Goal: Find specific page/section: Find specific page/section

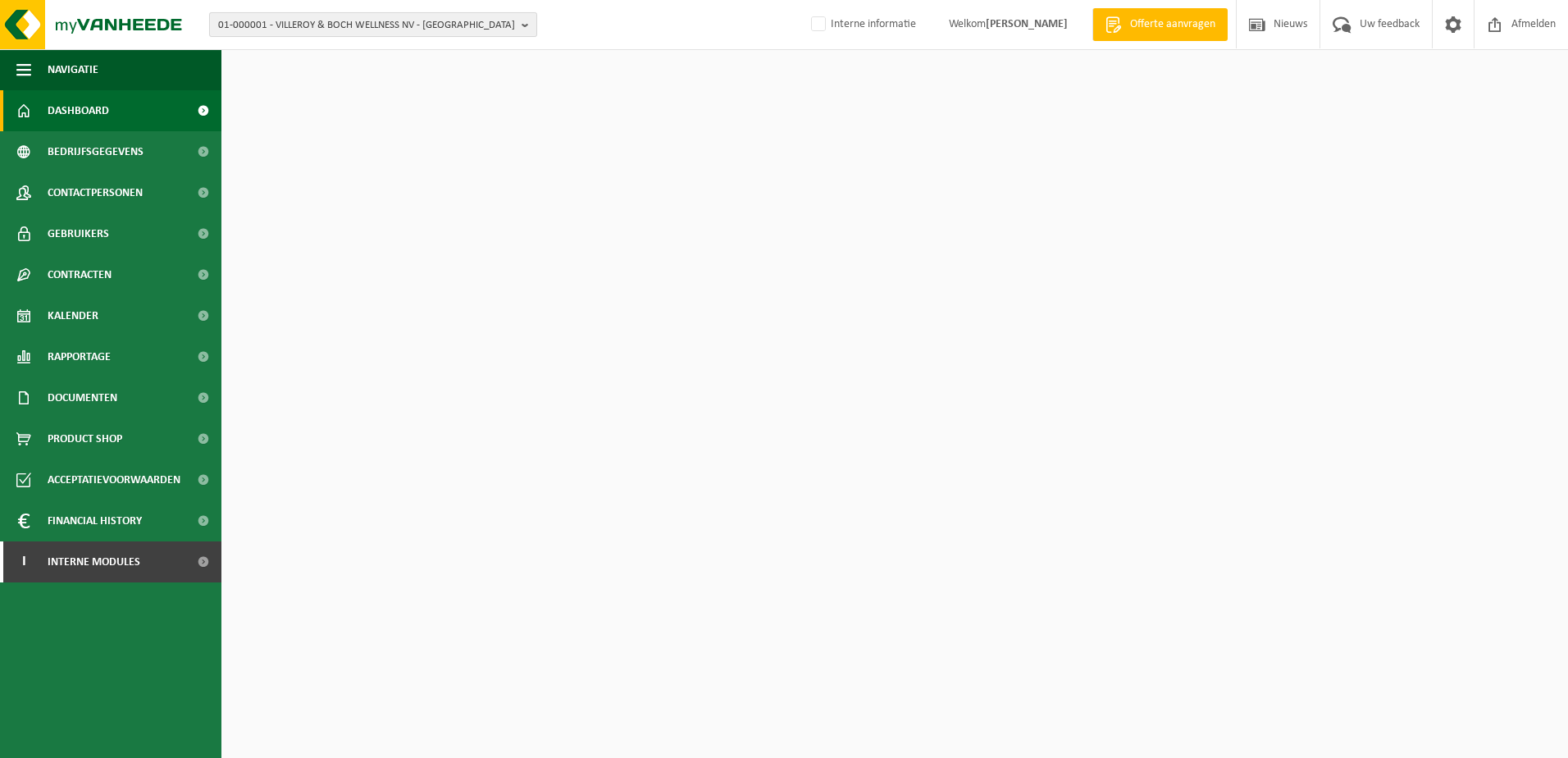
click at [276, 32] on span "01-000001 - VILLEROY & BOCH WELLNESS NV - [GEOGRAPHIC_DATA]" at bounding box center [366, 25] width 297 height 25
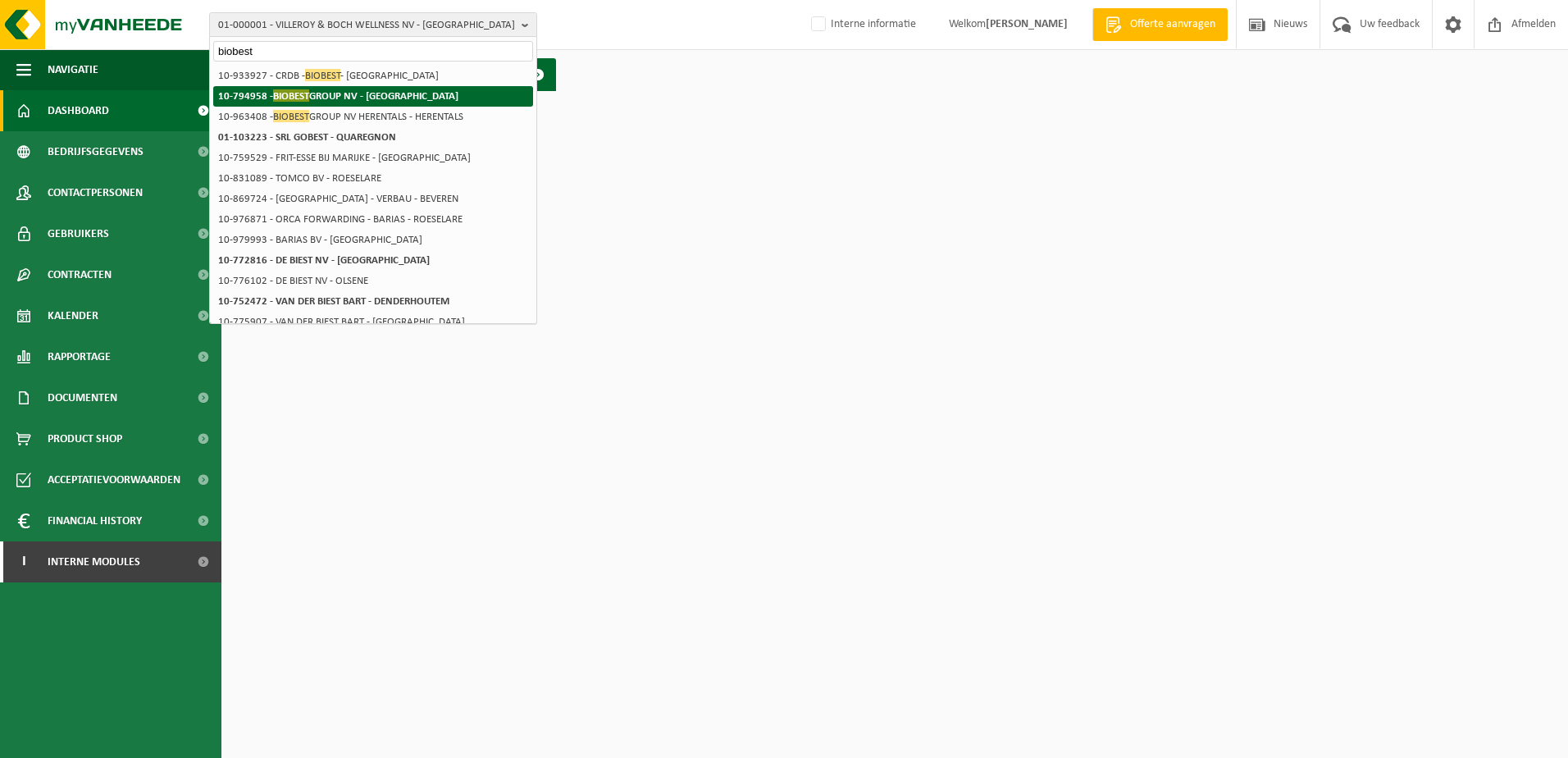
type input "biobest"
click at [308, 100] on span "BIOBEST" at bounding box center [290, 95] width 36 height 12
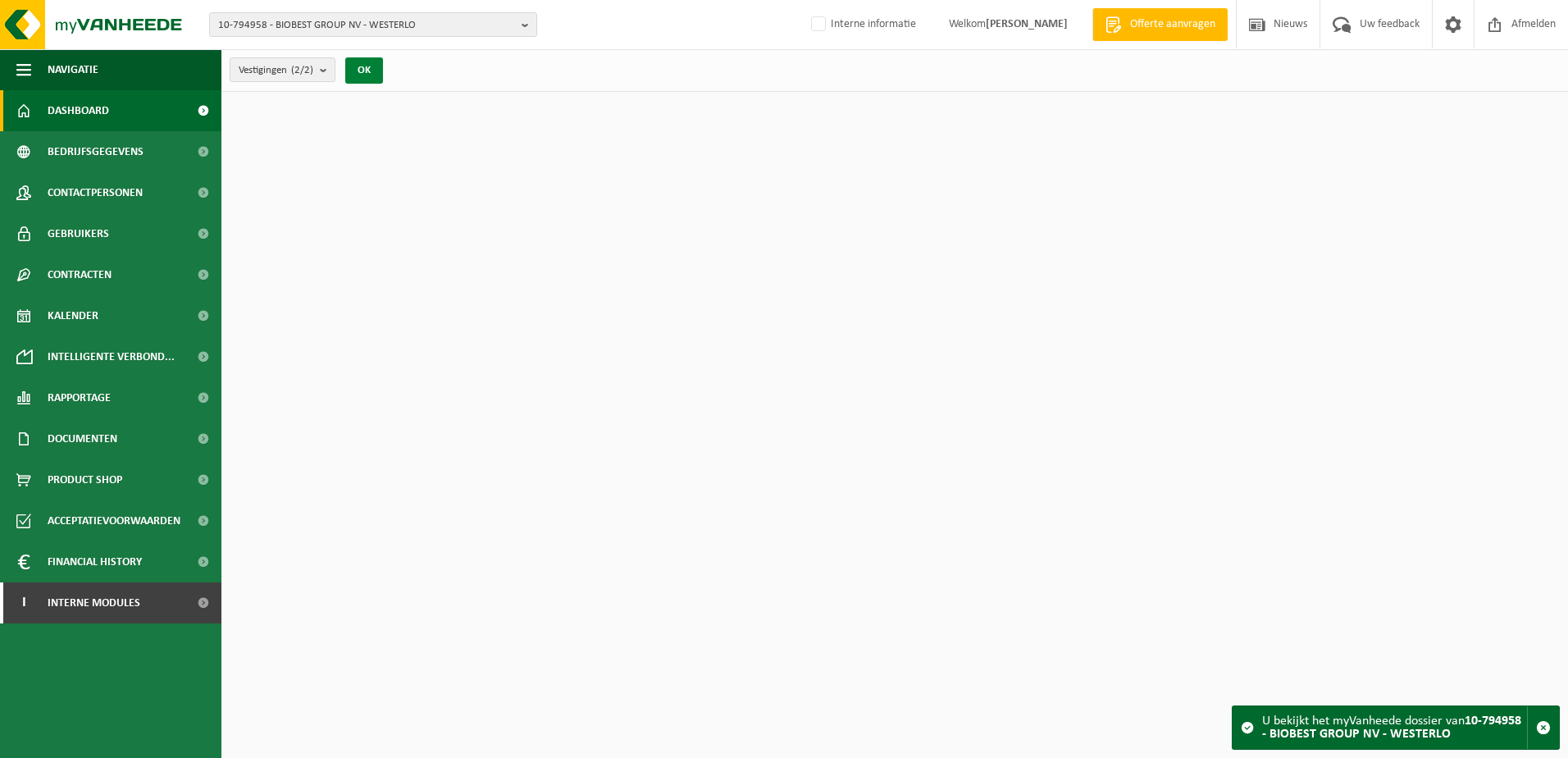
click at [363, 71] on button "OK" at bounding box center [364, 70] width 38 height 26
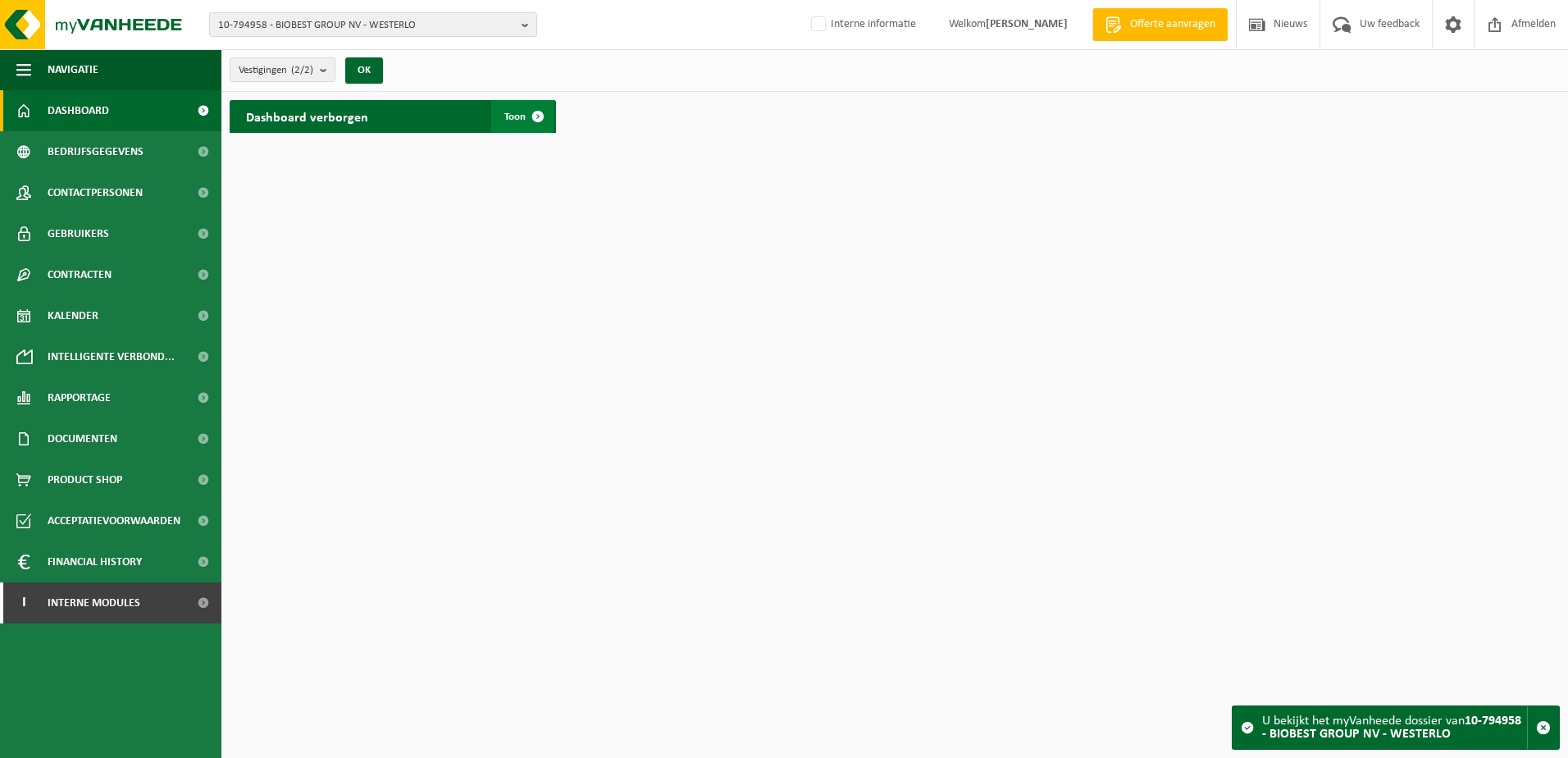
click at [533, 115] on span at bounding box center [537, 116] width 32 height 32
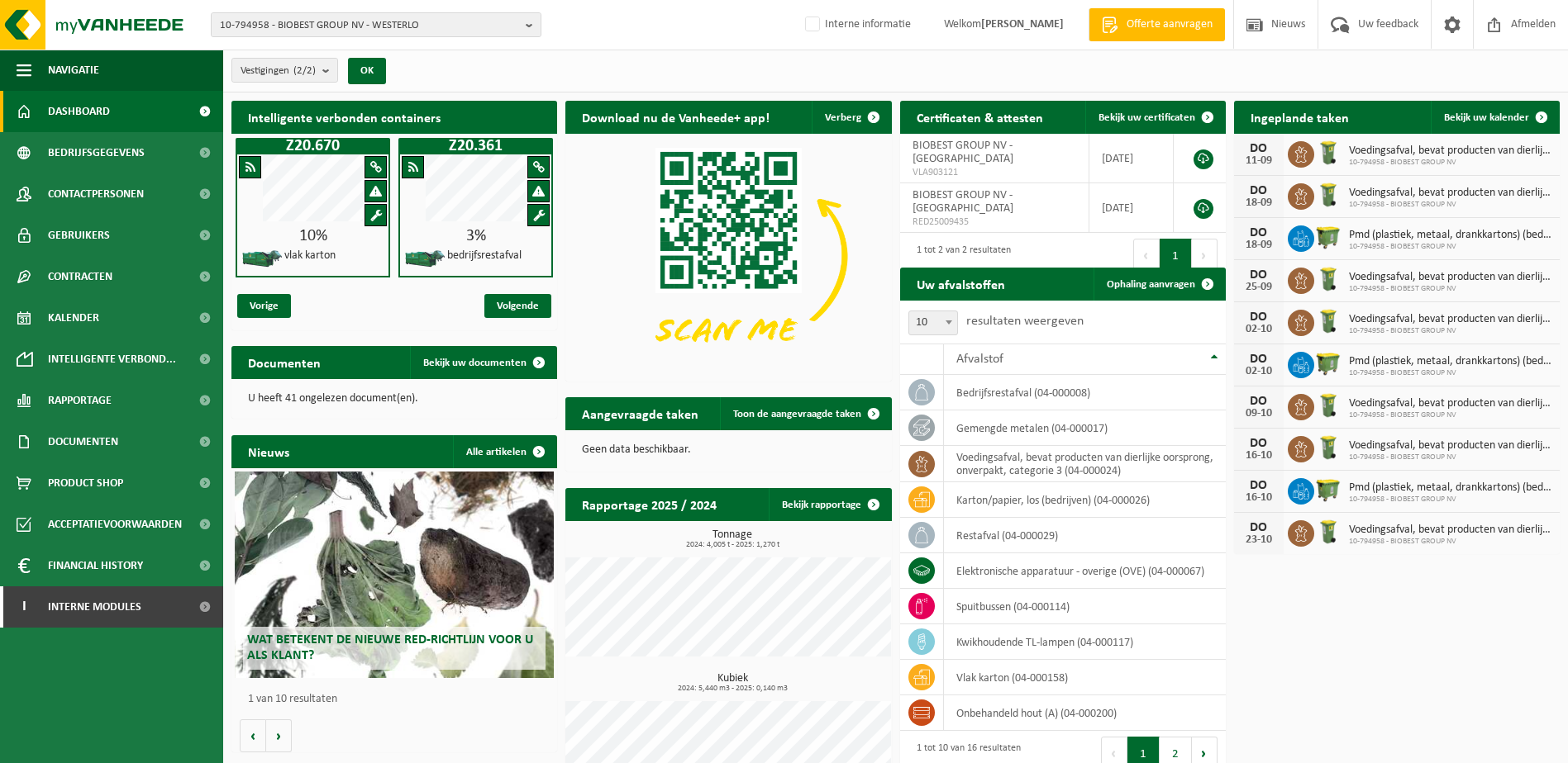
click at [1340, 631] on div "Intelligente verbonden containers Z20.670 10% vlak karton Z20.361 3% bedrijfsre…" at bounding box center [896, 455] width 1337 height 725
